Goal: Transaction & Acquisition: Download file/media

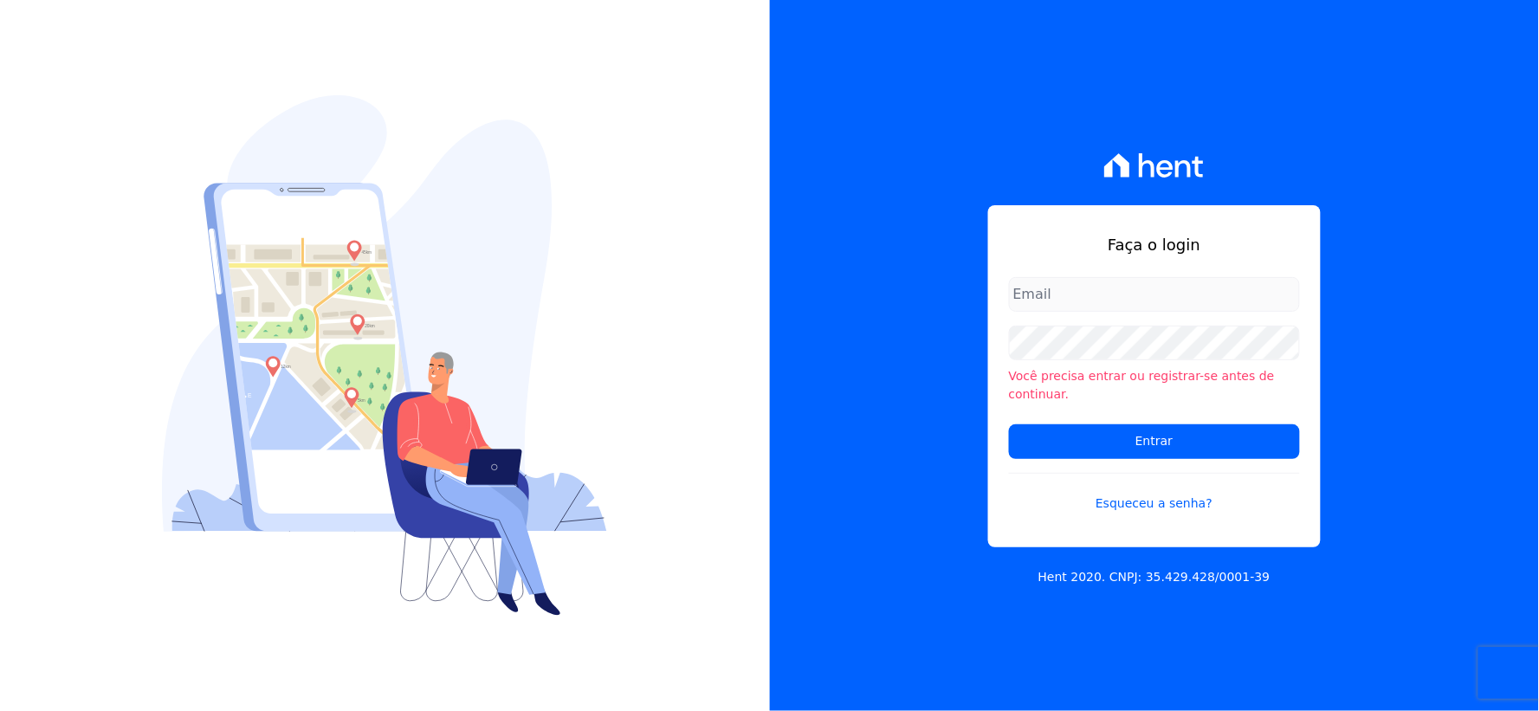
click at [1037, 303] on input "email" at bounding box center [1154, 294] width 291 height 35
type input "[EMAIL_ADDRESS][DOMAIN_NAME]"
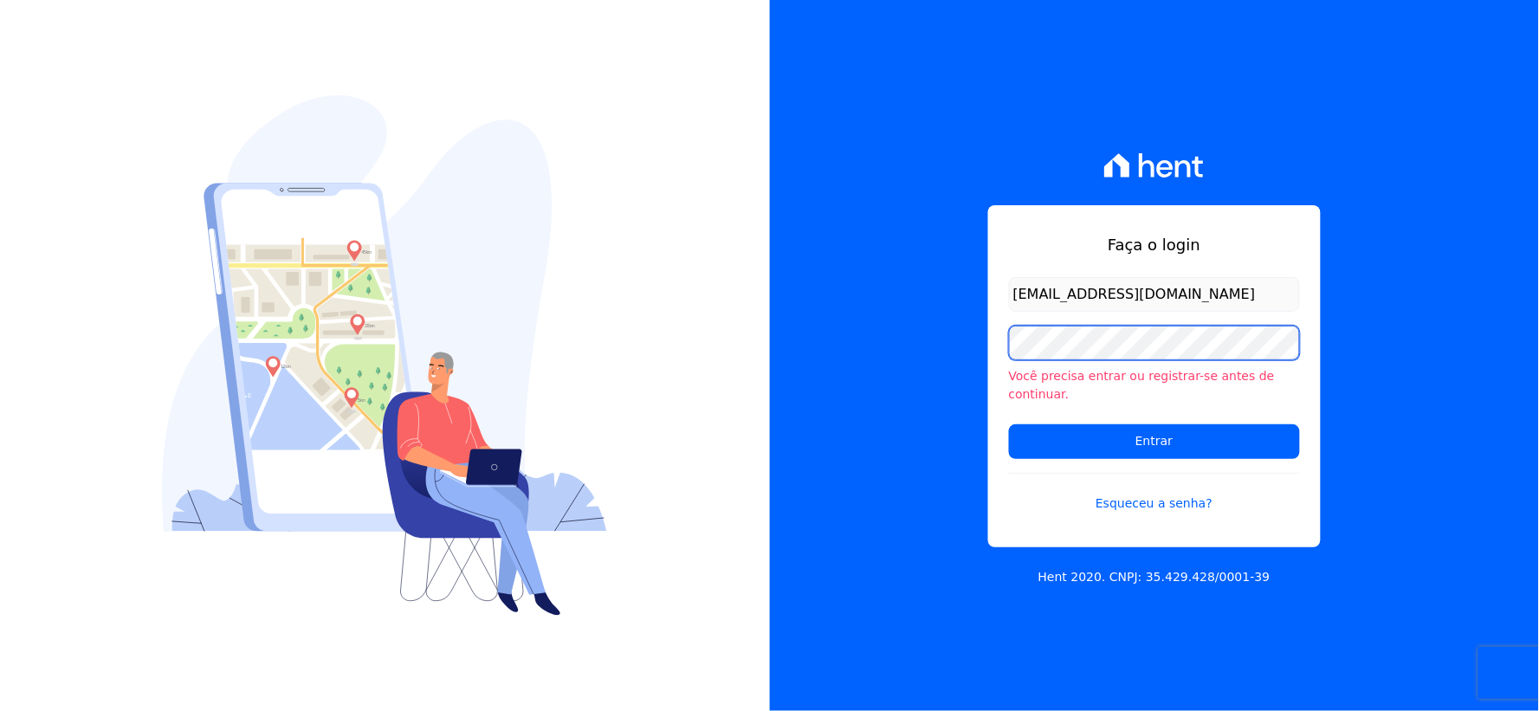
click at [828, 358] on div "Faça o login [EMAIL_ADDRESS][DOMAIN_NAME] Você precisa entrar ou registrar-se a…" at bounding box center [1155, 355] width 770 height 711
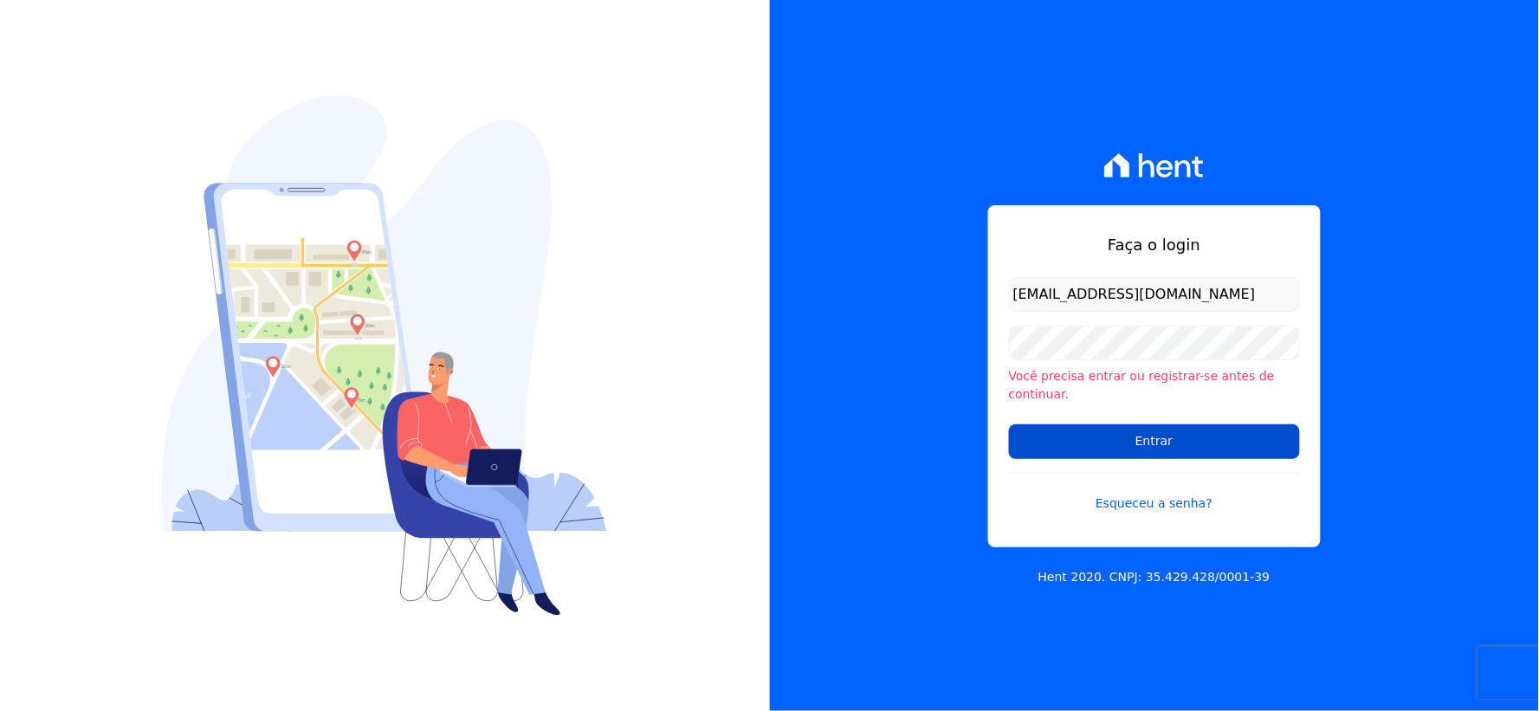
click at [1037, 424] on input "Entrar" at bounding box center [1154, 441] width 291 height 35
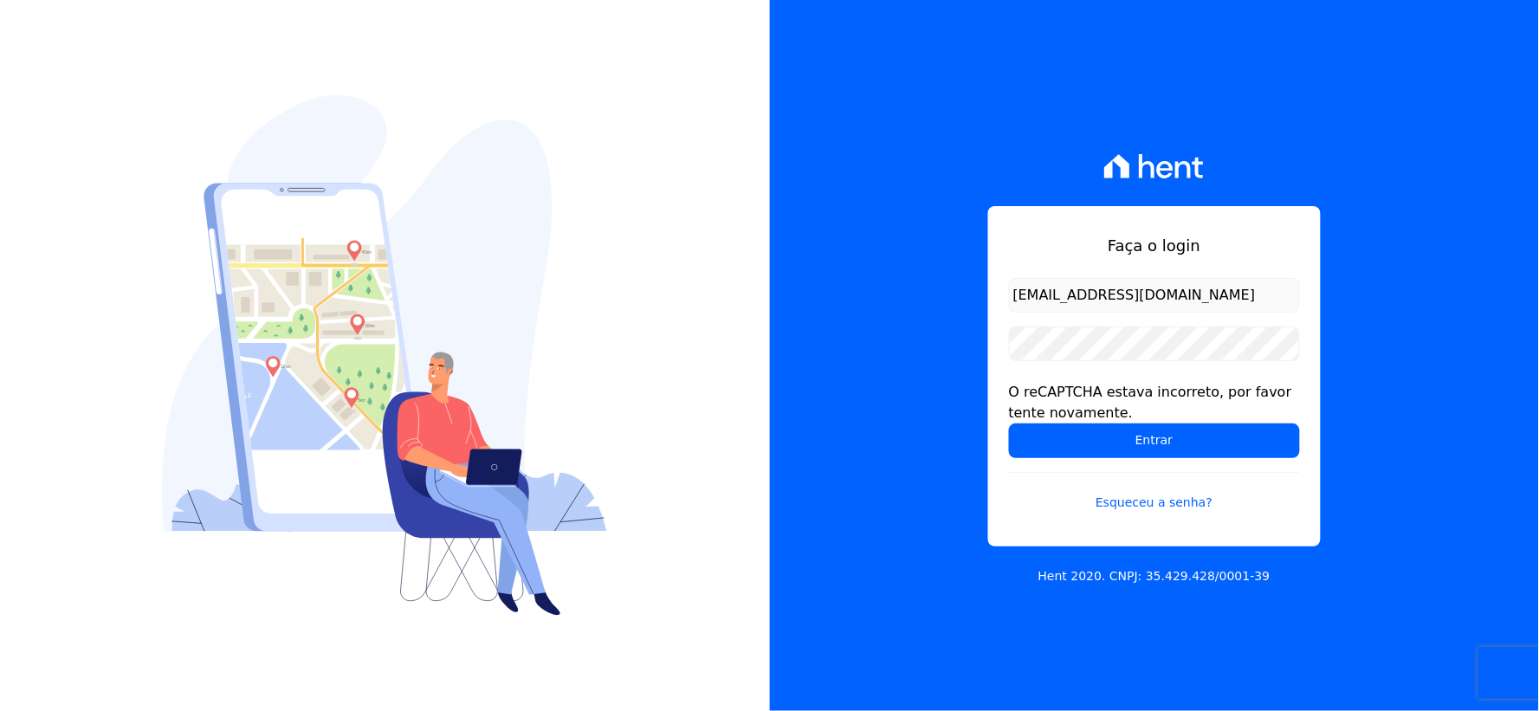
click at [1041, 459] on form "[EMAIL_ADDRESS][DOMAIN_NAME] O reCAPTCHA estava incorreto, por favor tente nova…" at bounding box center [1154, 405] width 291 height 255
click at [1046, 453] on input "Entrar" at bounding box center [1154, 440] width 291 height 35
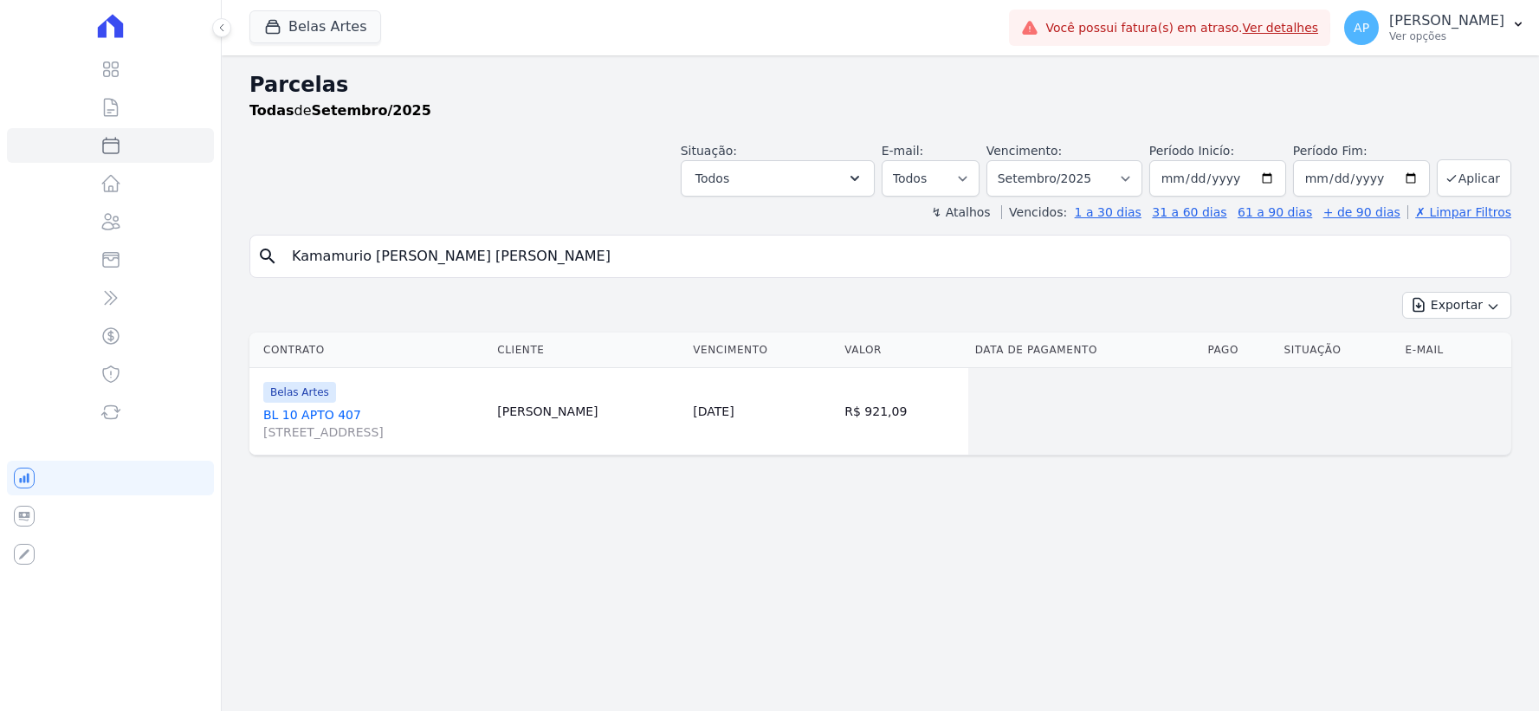
select select
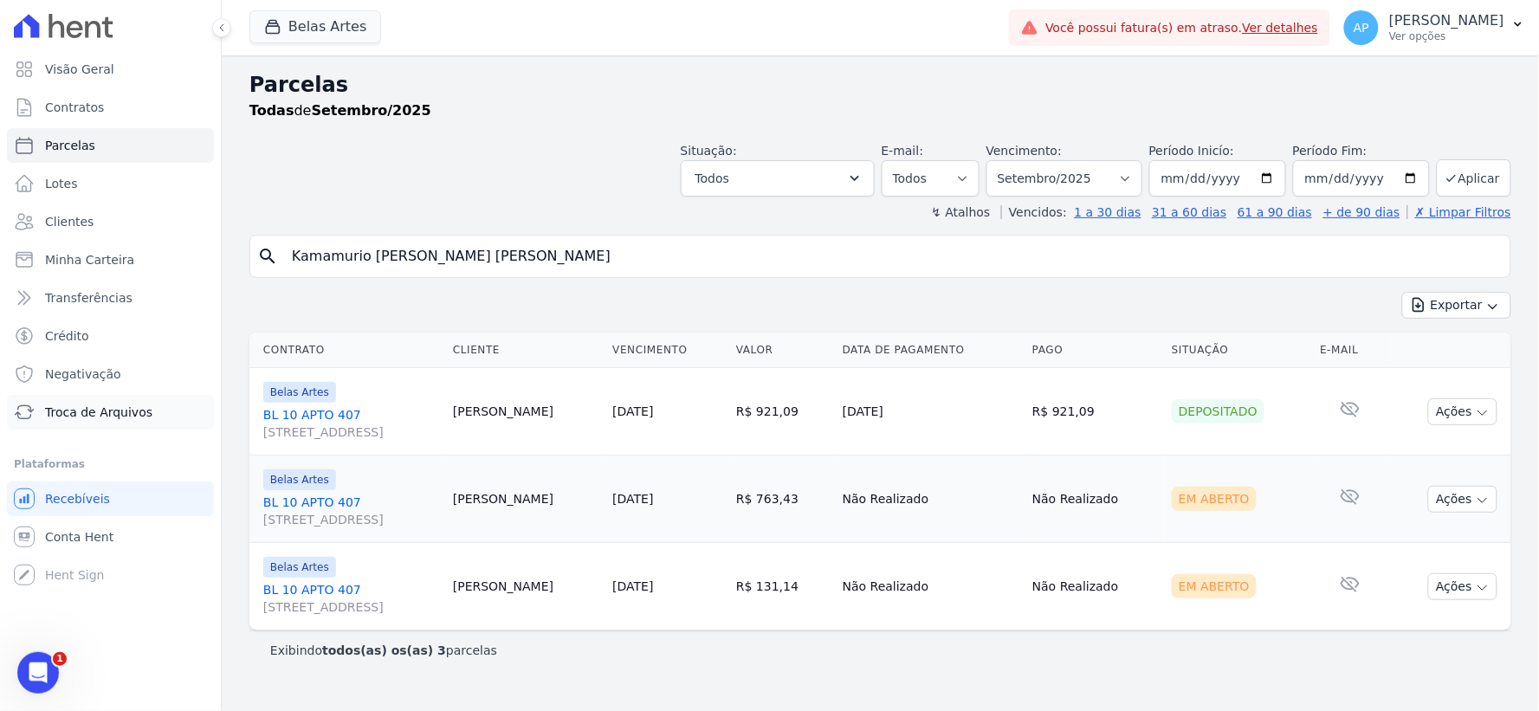
click at [70, 414] on span "Troca de Arquivos" at bounding box center [98, 412] width 107 height 17
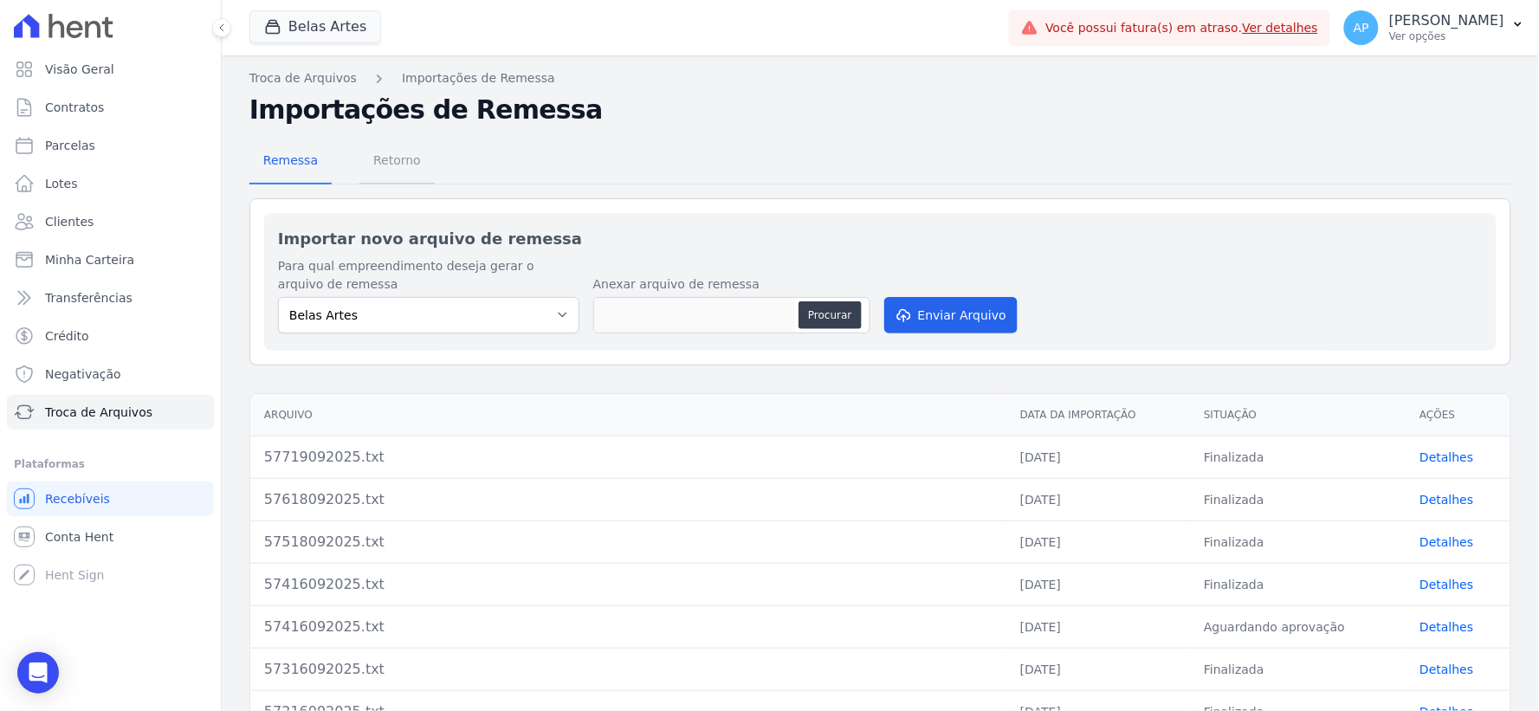
click at [397, 174] on span "Retorno" at bounding box center [397, 160] width 68 height 35
click at [393, 153] on span "Retorno" at bounding box center [397, 160] width 68 height 35
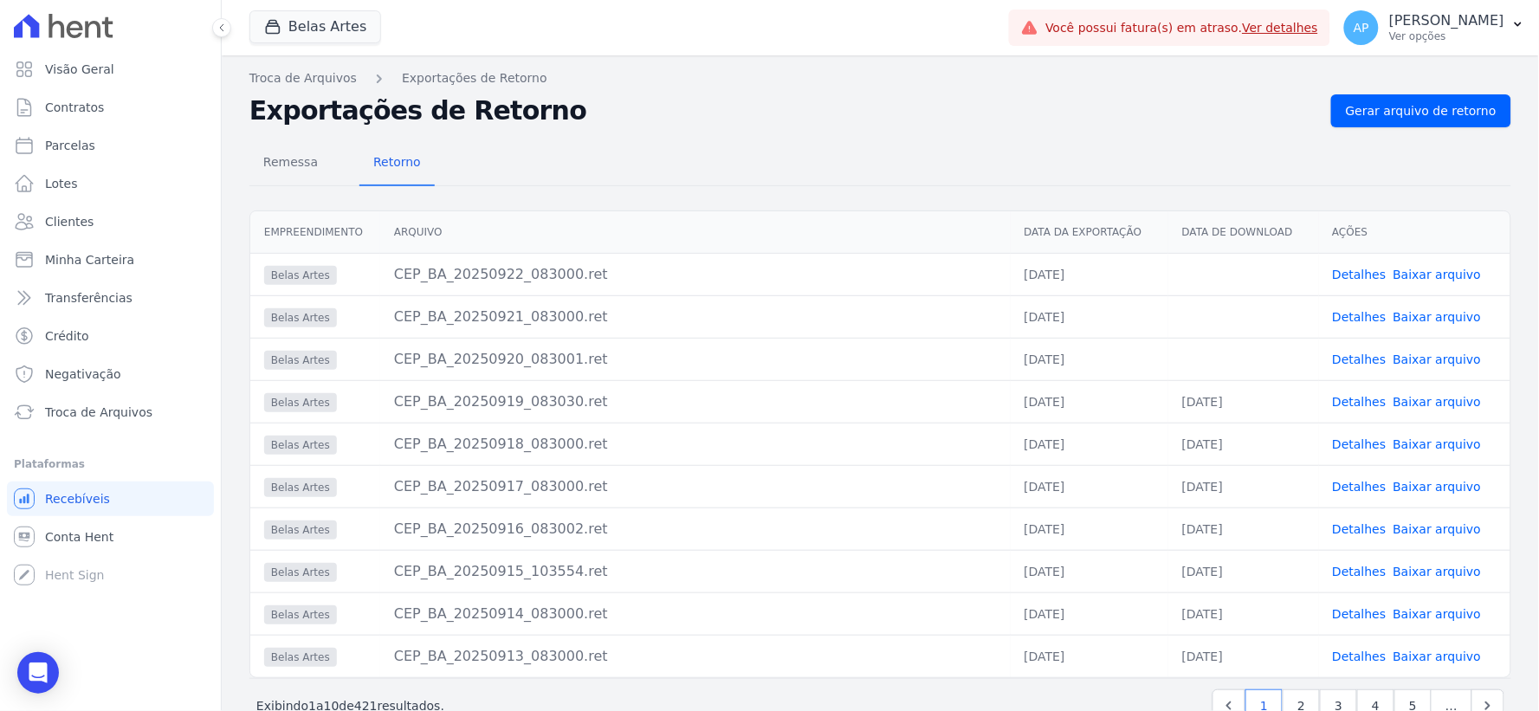
click at [1423, 361] on link "Baixar arquivo" at bounding box center [1437, 359] width 88 height 14
click at [1411, 313] on link "Baixar arquivo" at bounding box center [1437, 317] width 88 height 14
click at [1405, 270] on link "Baixar arquivo" at bounding box center [1437, 275] width 88 height 14
